Goal: Task Accomplishment & Management: Complete application form

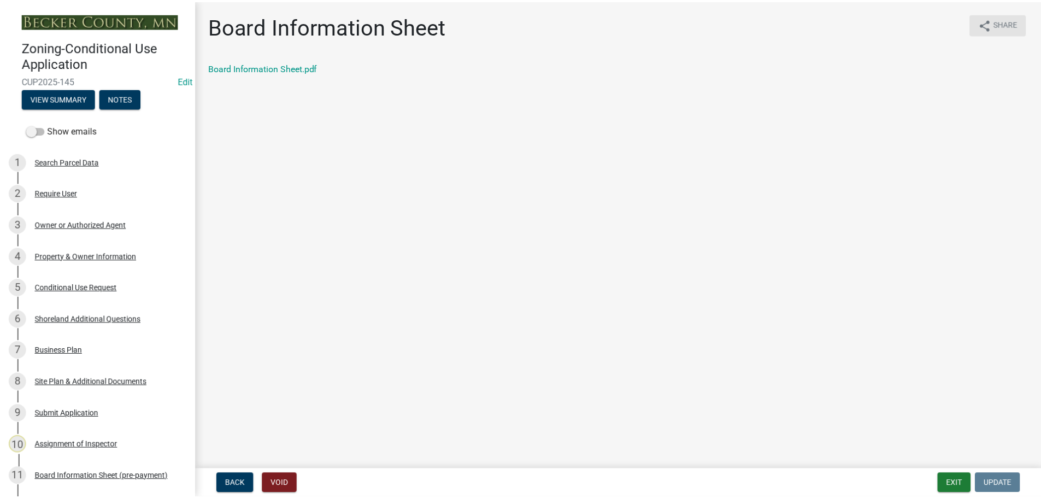
scroll to position [357, 0]
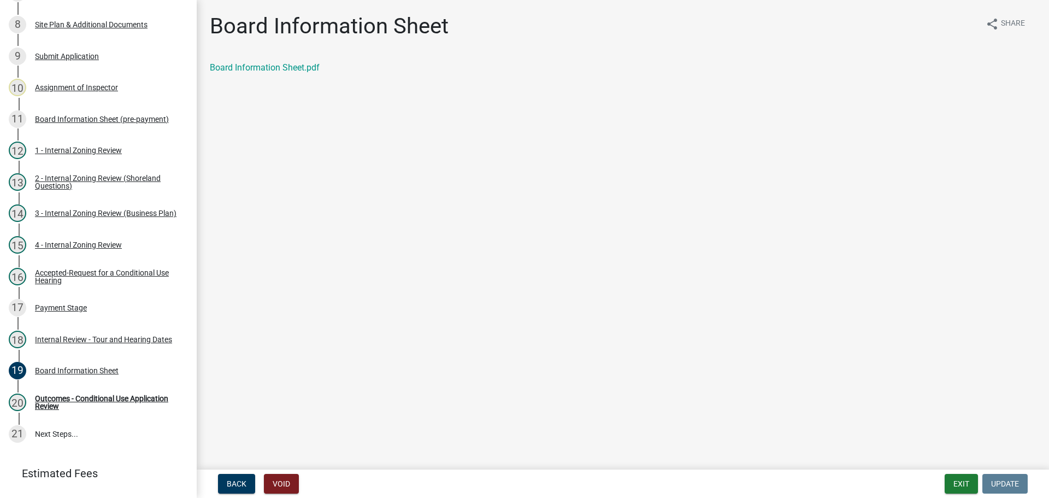
click at [953, 493] on nav "Back Void Exit Update" at bounding box center [623, 483] width 852 height 28
click at [954, 488] on button "Exit" at bounding box center [960, 484] width 33 height 20
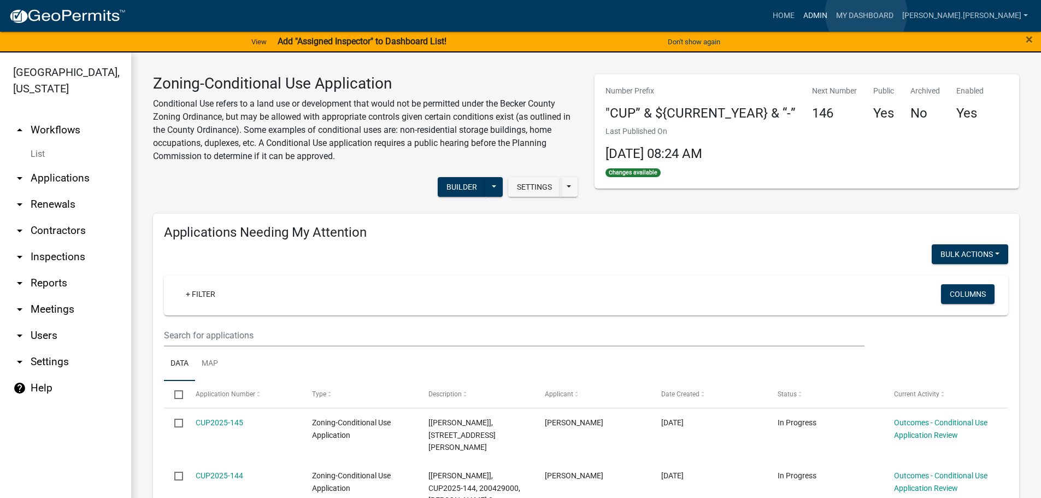
click at [831, 13] on link "Admin" at bounding box center [815, 15] width 33 height 21
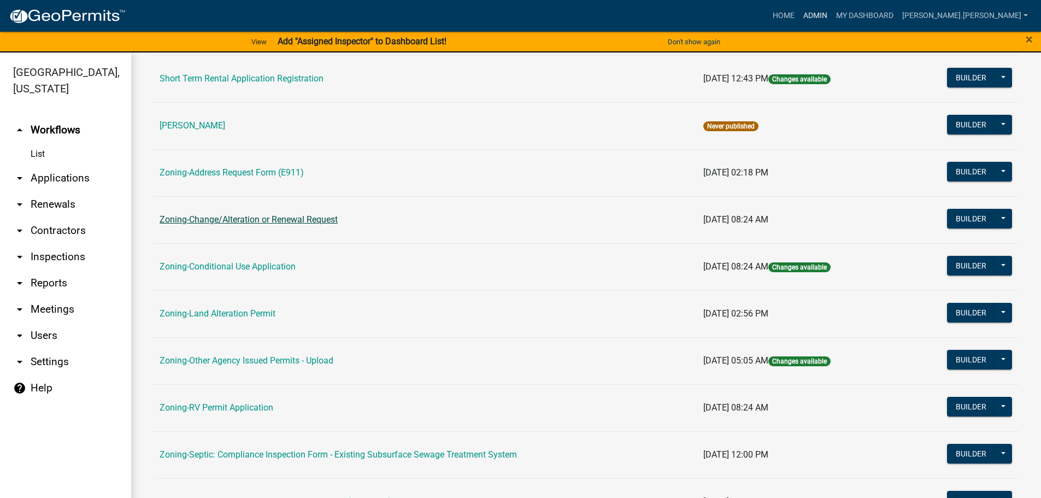
scroll to position [273, 0]
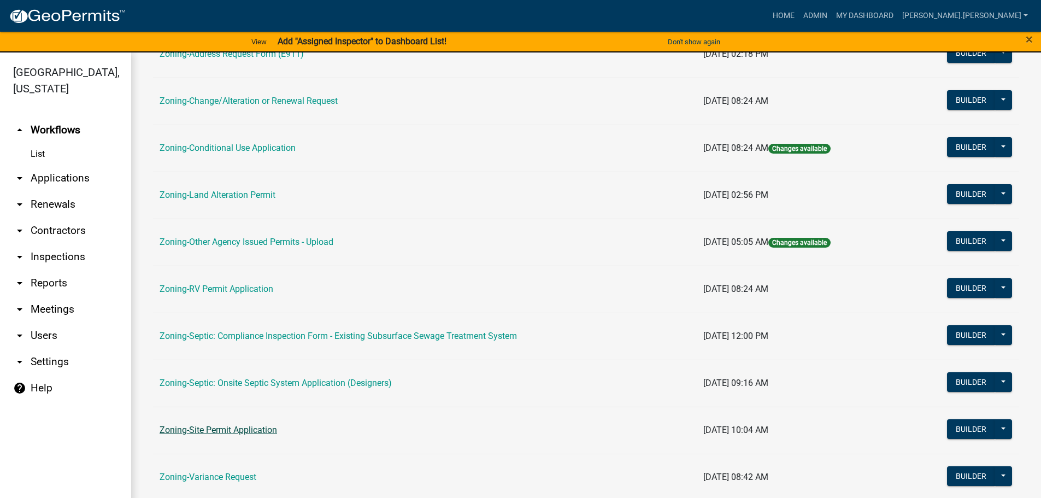
click at [205, 426] on link "Zoning-Site Permit Application" at bounding box center [218, 429] width 117 height 10
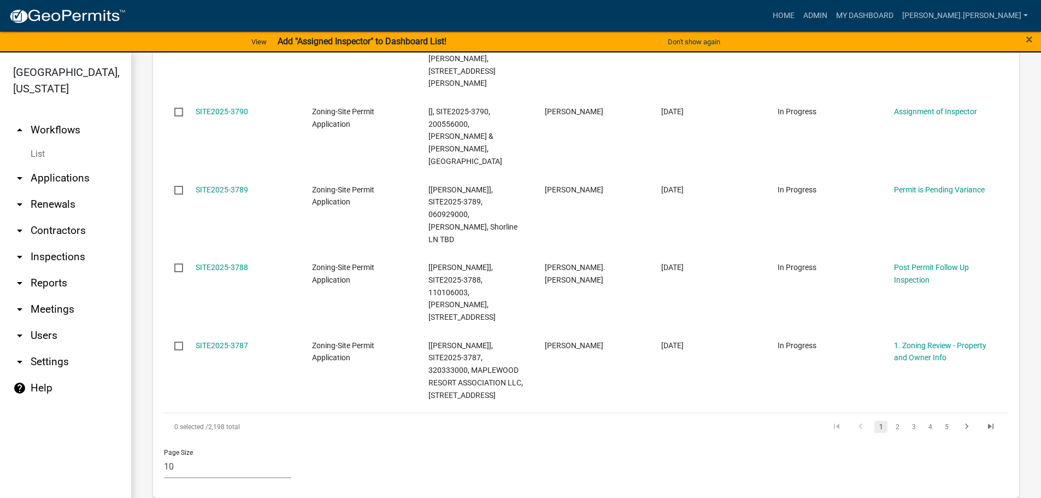
scroll to position [1093, 0]
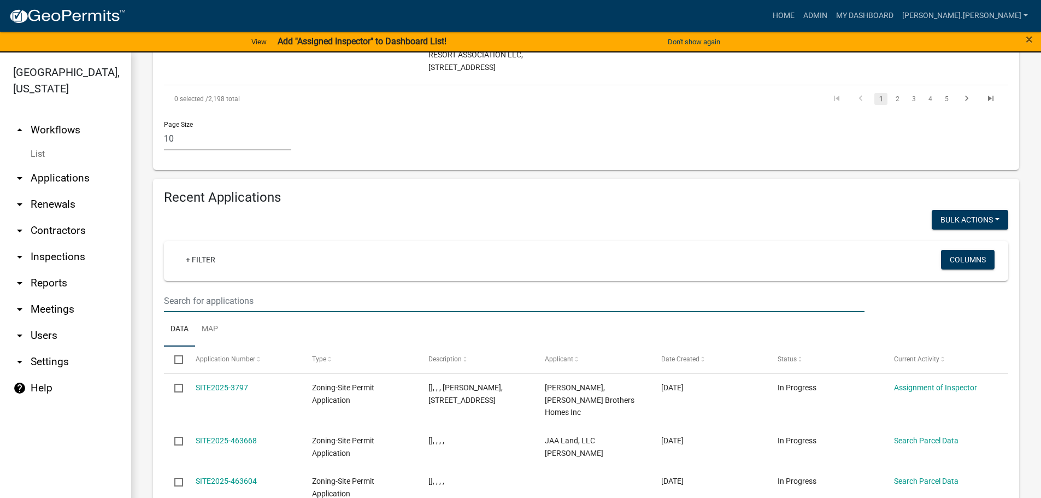
click at [205, 290] on input "text" at bounding box center [514, 301] width 700 height 22
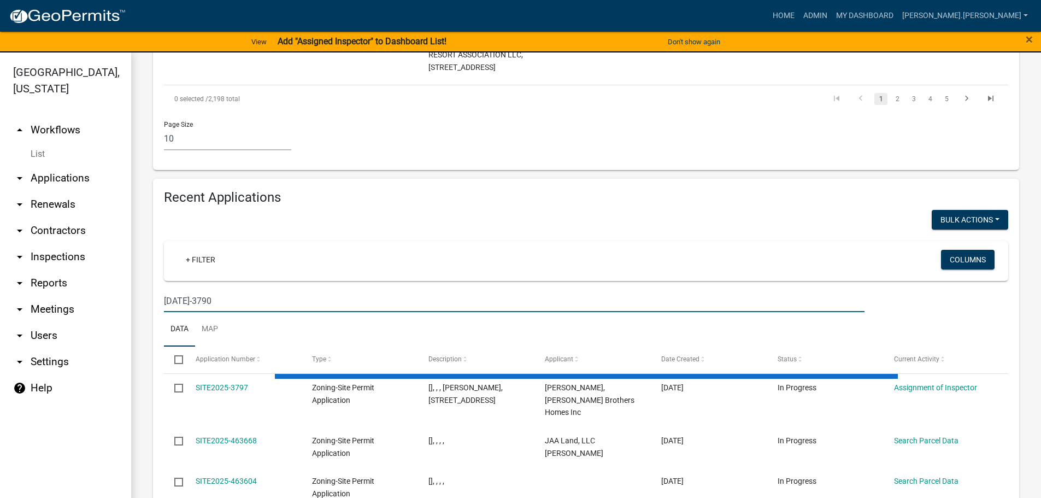
type input "[DATE]-3790"
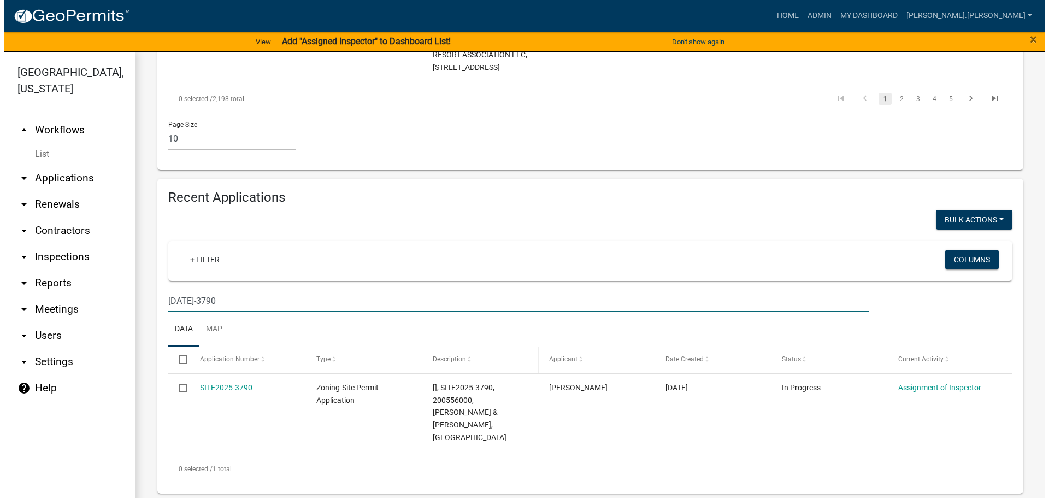
scroll to position [960, 0]
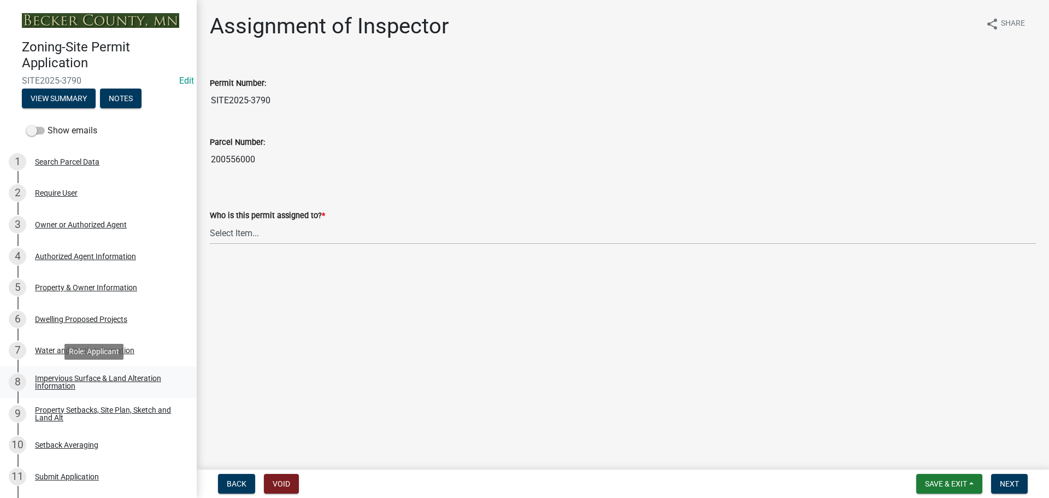
click at [101, 379] on div "Impervious Surface & Land Alteration Information" at bounding box center [107, 381] width 144 height 15
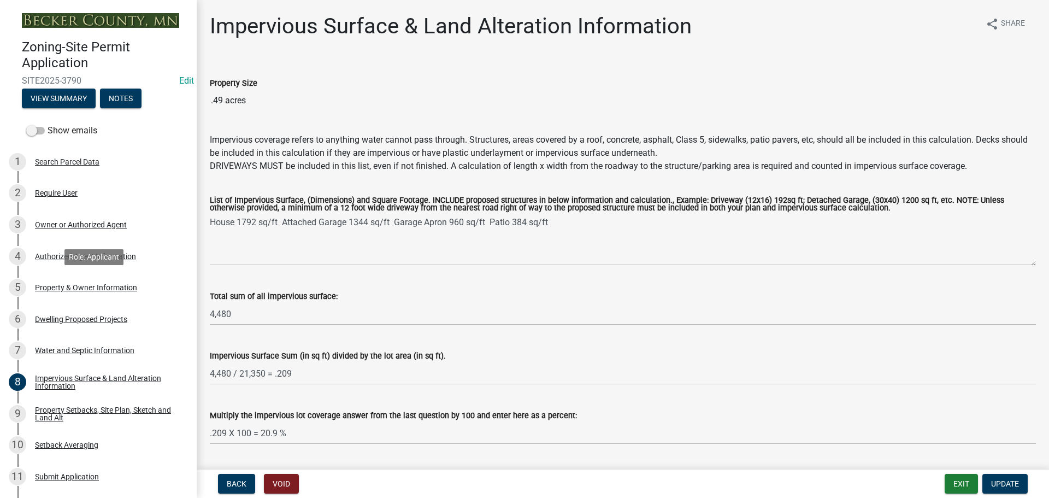
click at [94, 286] on div "Property & Owner Information" at bounding box center [86, 288] width 102 height 8
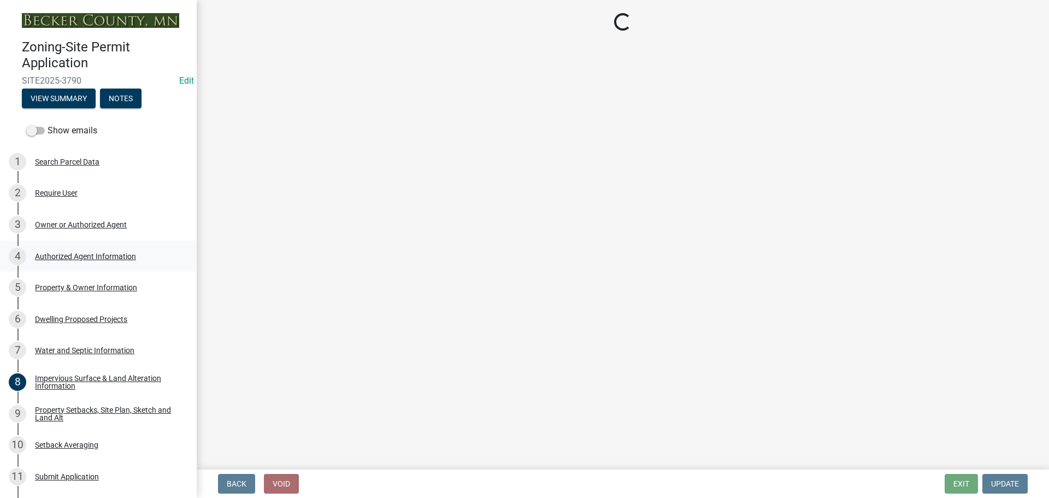
select select "5a3c243d-5cb2-4bc7-bda1-959088d74f81"
select select "bf5301ed-aa66-4b75-9f2b-793e89891956"
select select "f87eba17-8ed9-4ad8-aefc-fe36a3f3544b"
select select "393a978c-6bd5-4cb2-a6a0-db6feb8732b8"
